Goal: Navigation & Orientation: Find specific page/section

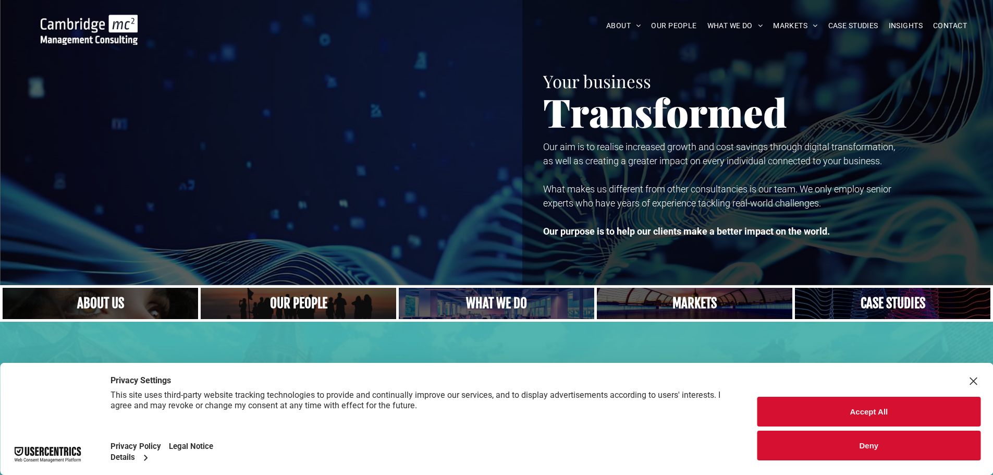
click at [847, 415] on button "Accept All" at bounding box center [868, 412] width 223 height 30
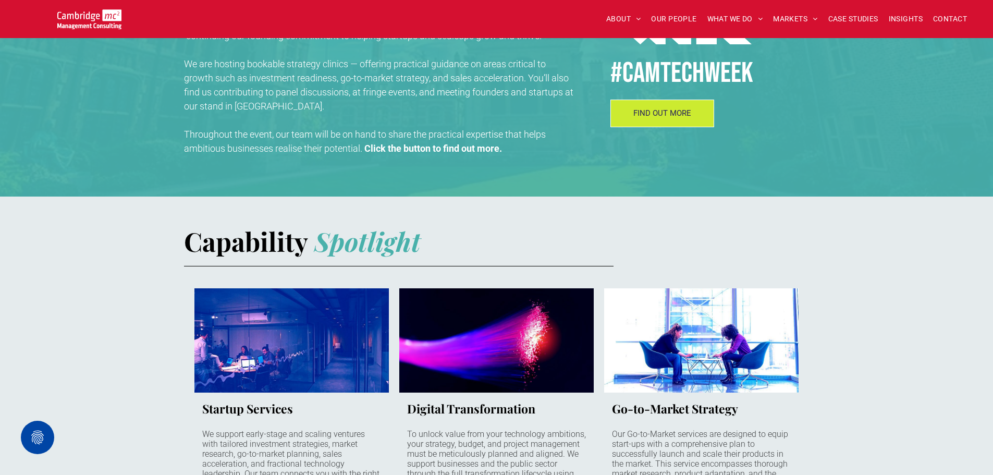
scroll to position [521, 0]
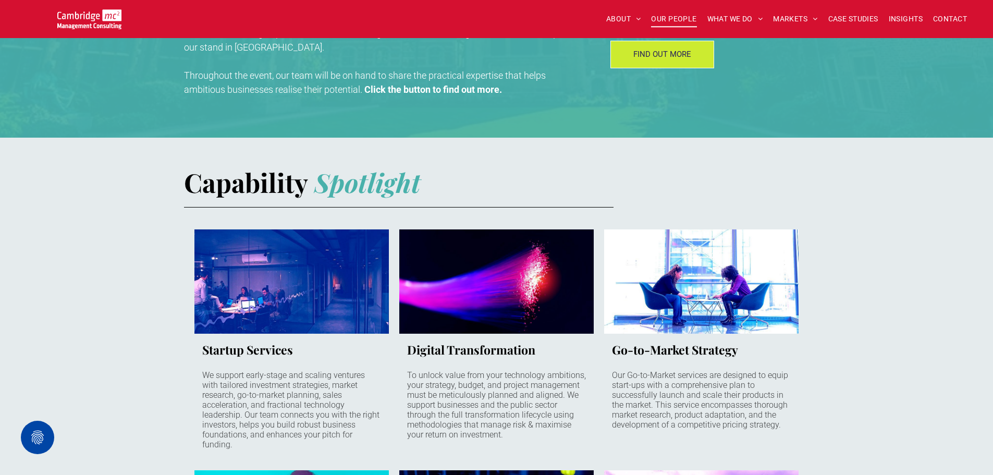
click at [674, 16] on span "OUR PEOPLE" at bounding box center [673, 19] width 45 height 16
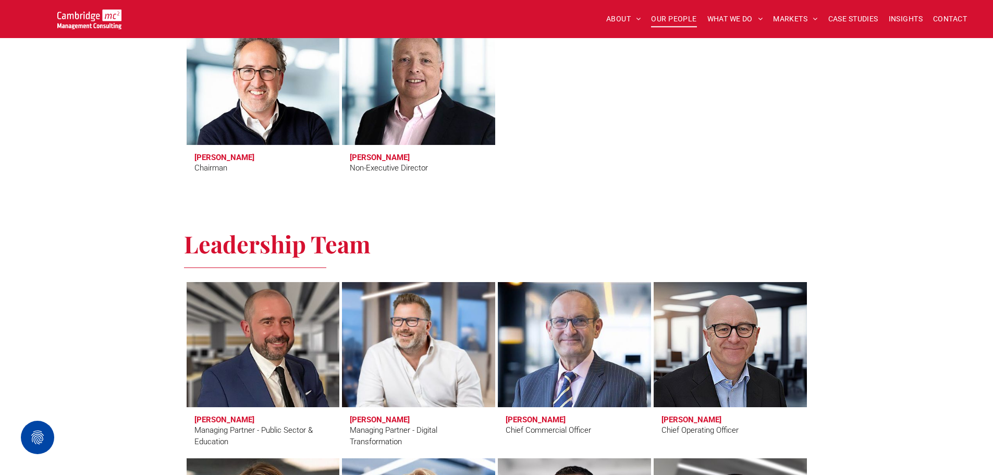
scroll to position [521, 0]
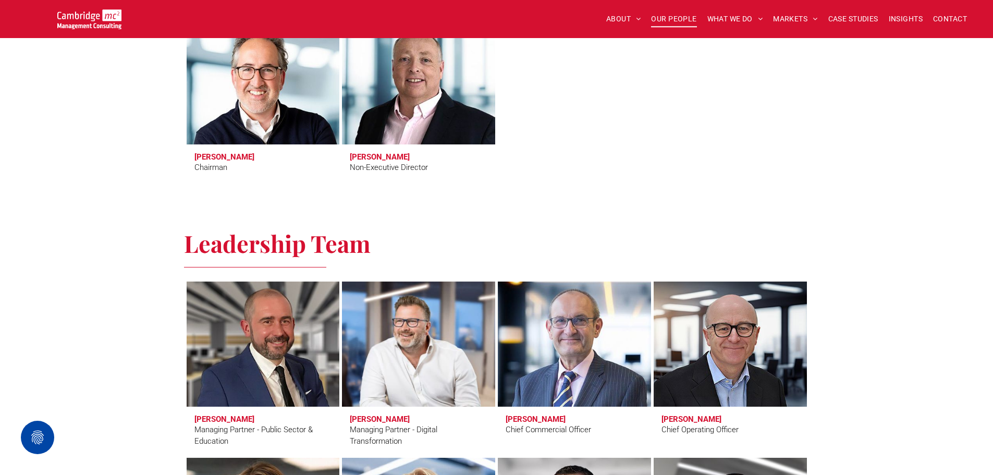
click at [222, 100] on link at bounding box center [263, 82] width 162 height 132
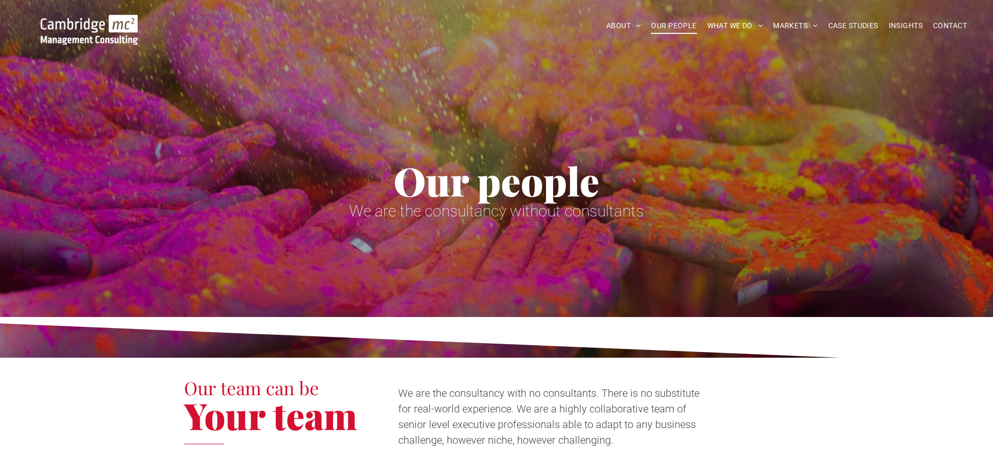
scroll to position [521, 0]
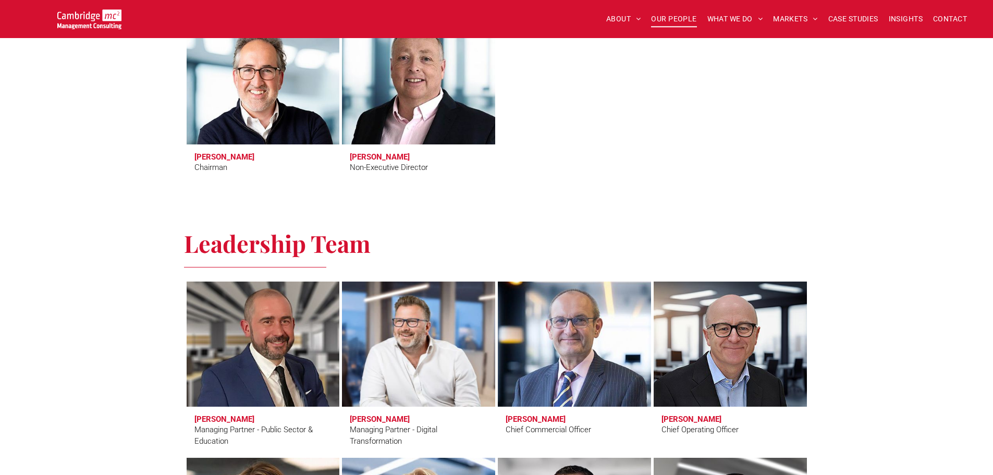
click at [410, 103] on link at bounding box center [418, 82] width 162 height 132
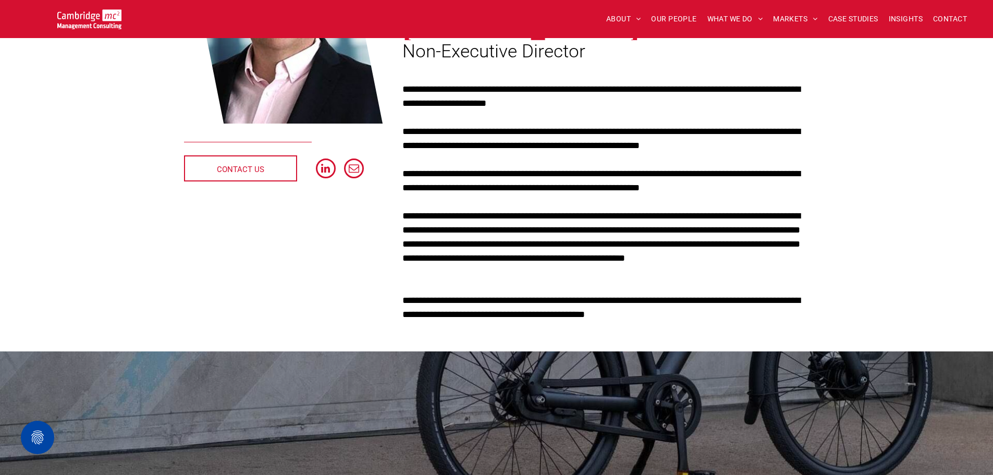
scroll to position [261, 0]
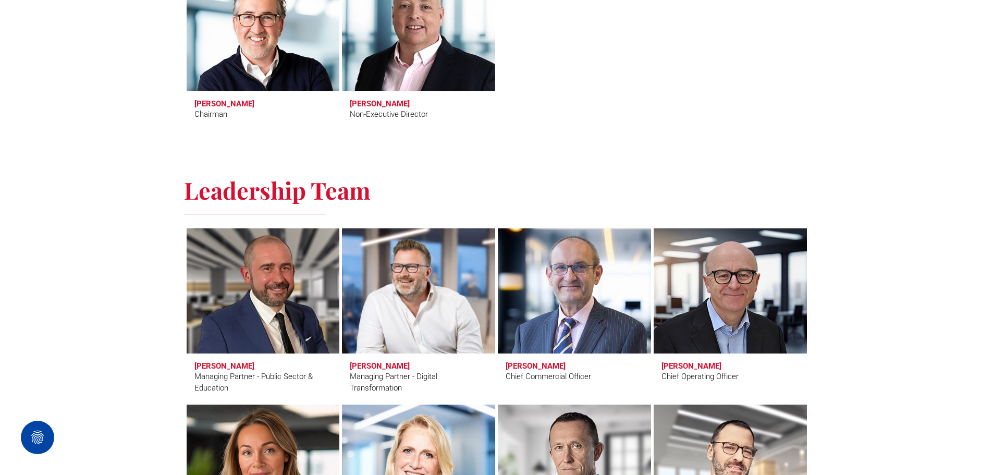
scroll to position [547, 0]
